Goal: Information Seeking & Learning: Learn about a topic

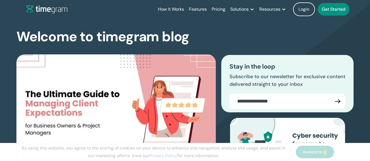
scroll to position [4873, 0]
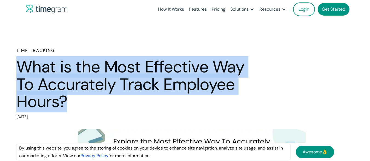
drag, startPoint x: 71, startPoint y: 103, endPoint x: 8, endPoint y: 62, distance: 75.3
click at [8, 62] on div "Time Tracking What is the Most Effective Way To Accurately Track Employee Hours…" at bounding box center [185, 84] width 370 height 74
copy h1 "What is the Most Effective Way To Accurately Track Employee Hours?"
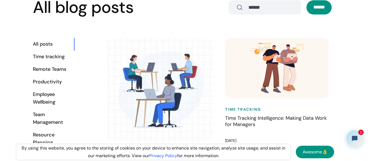
scroll to position [4867, 0]
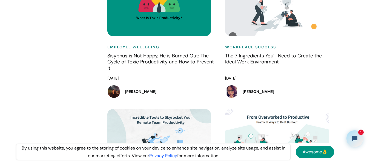
scroll to position [5534, 0]
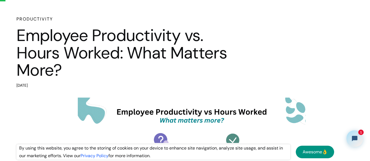
scroll to position [30, 0]
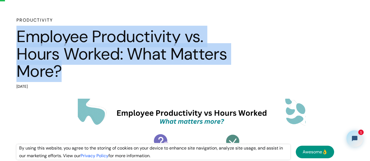
drag, startPoint x: 18, startPoint y: 35, endPoint x: 76, endPoint y: 76, distance: 71.3
click at [76, 76] on h1 "Employee Productivity vs. Hours Worked: What Matters More?" at bounding box center [131, 54] width 230 height 52
copy h1 "Employee Productivity vs. Hours Worked: What Matters More?"
